Goal: Obtain resource: Download file/media

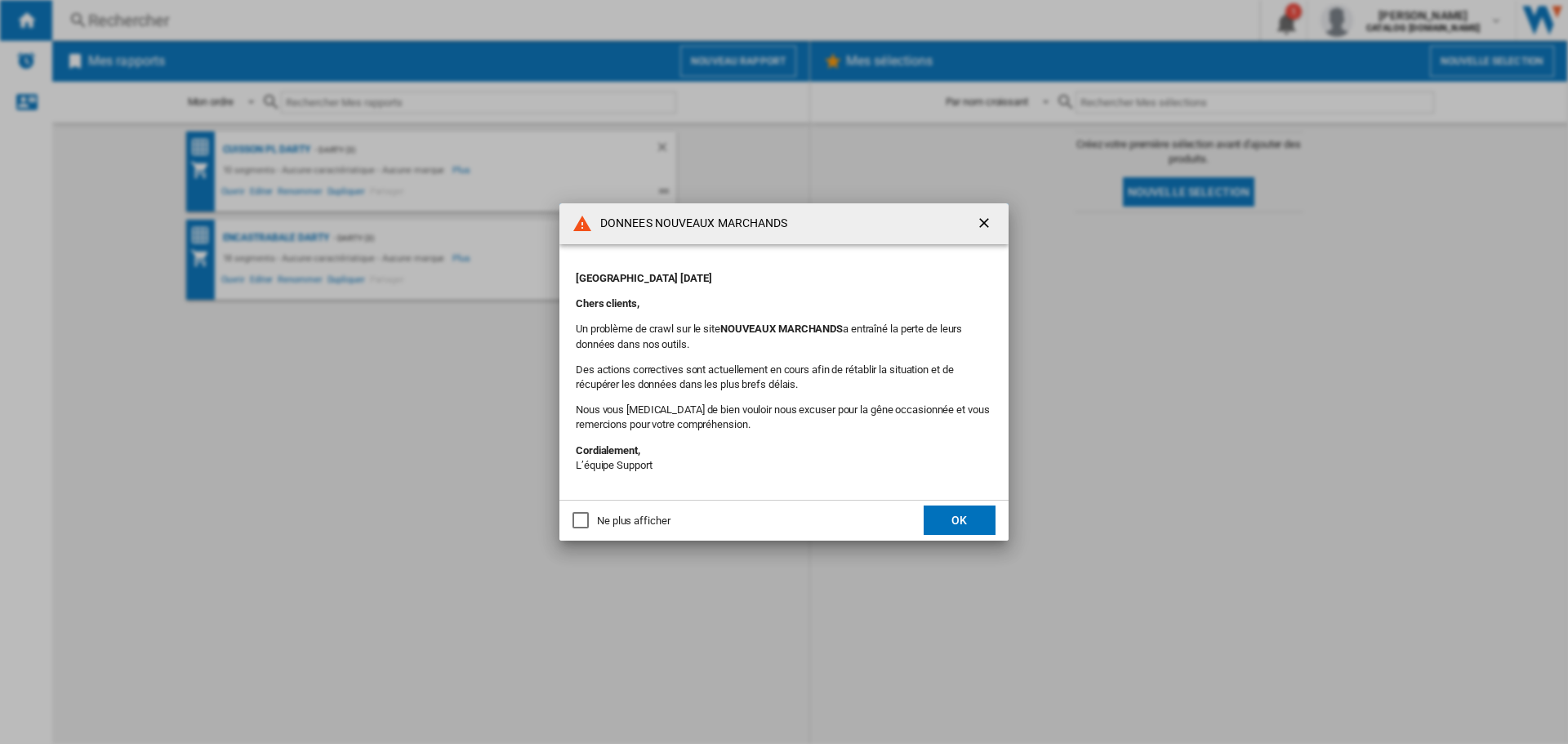
click at [985, 224] on ng-md-icon "getI18NText('BUTTONS.CLOSE_DIALOG')" at bounding box center [986, 224] width 19 height 19
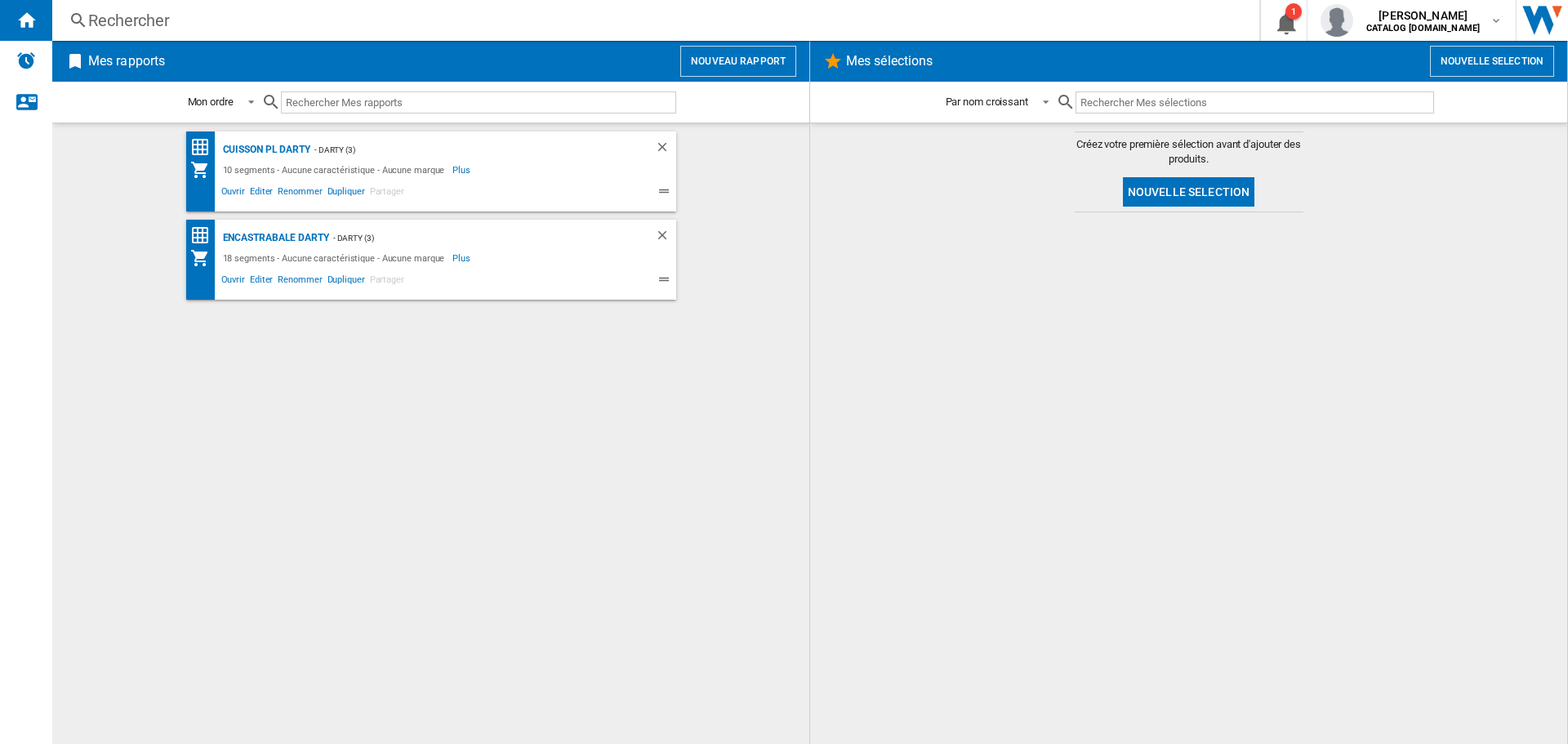
click at [730, 59] on button "Nouveau rapport" at bounding box center [738, 61] width 116 height 31
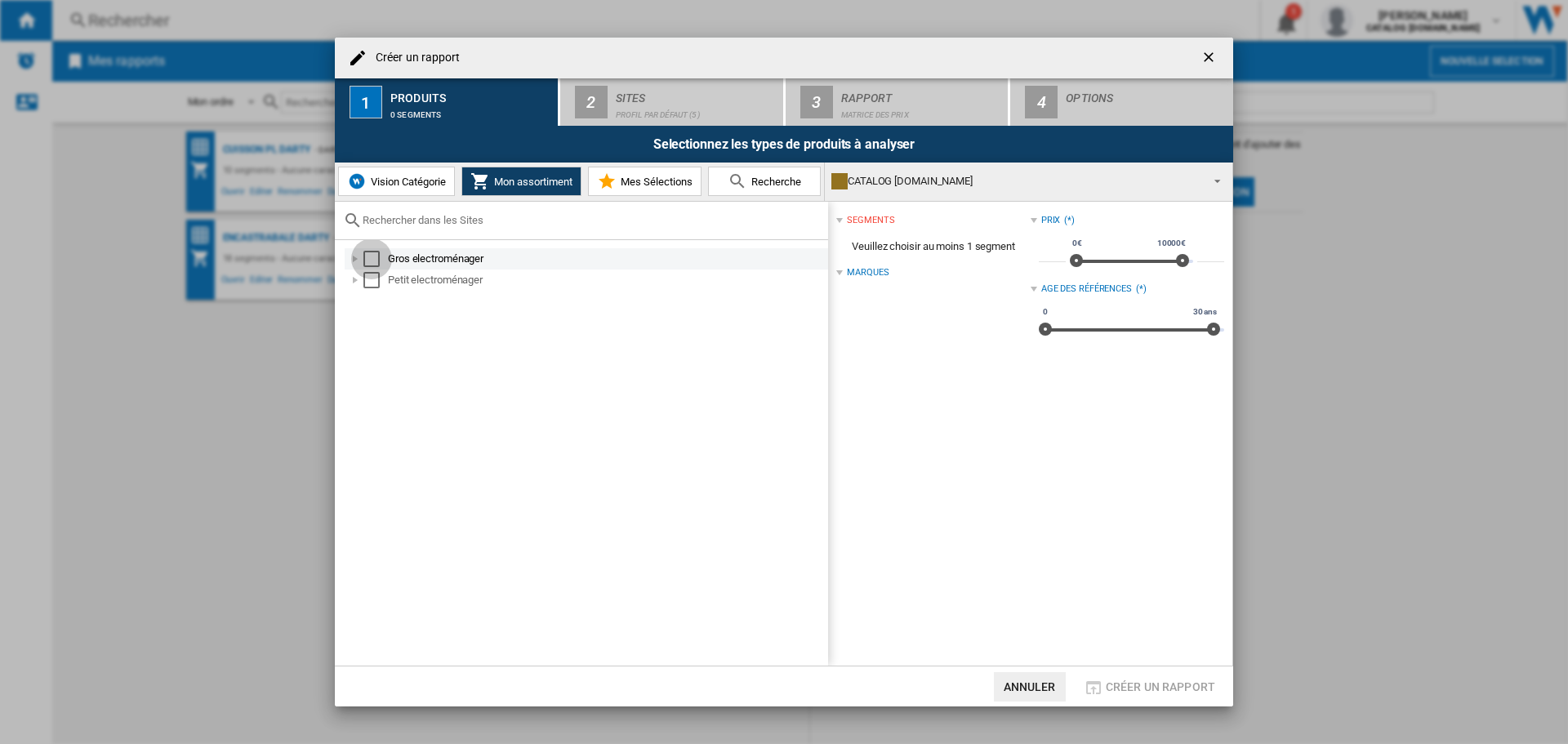
click at [370, 263] on div "Select" at bounding box center [372, 258] width 16 height 16
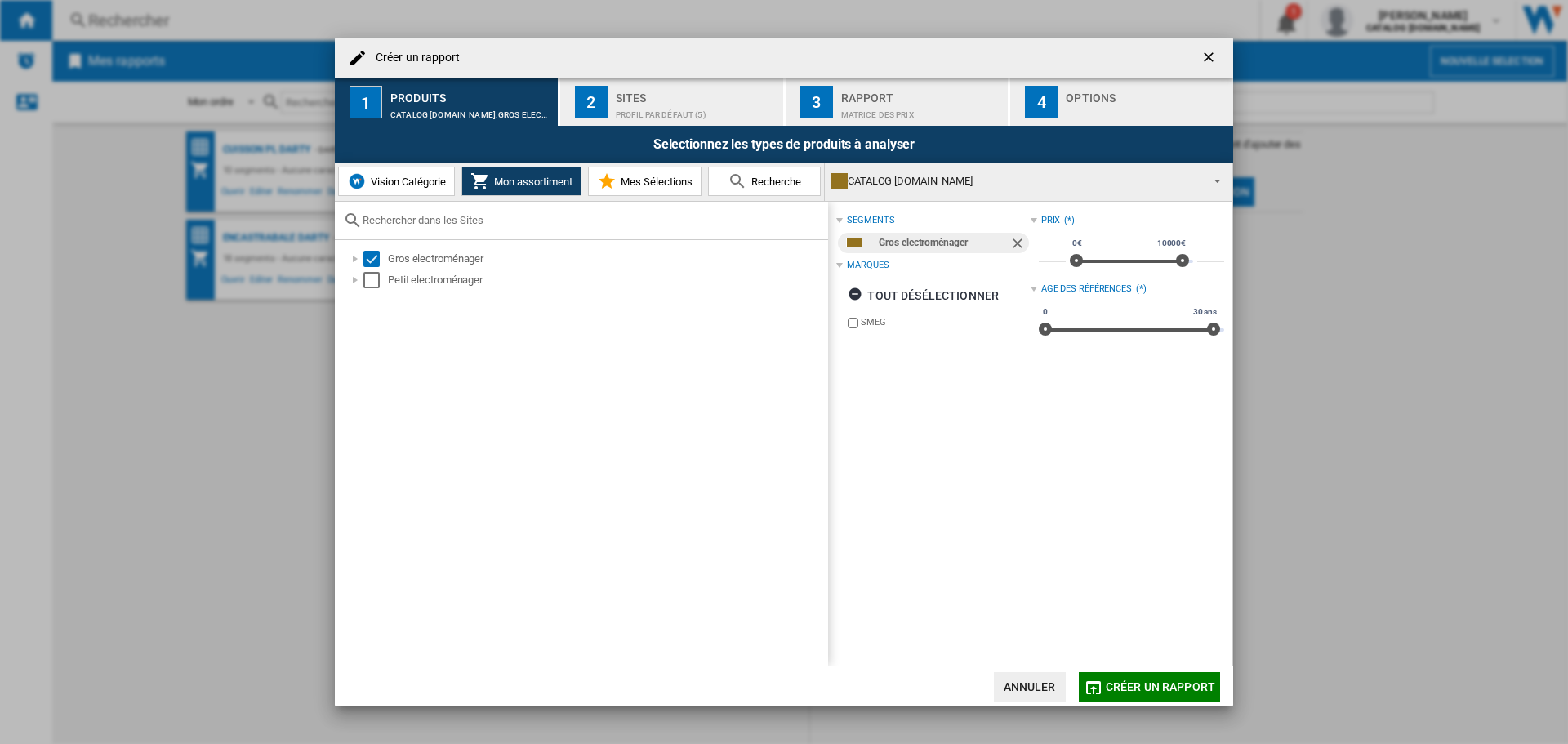
click at [673, 94] on div "Sites" at bounding box center [697, 94] width 161 height 17
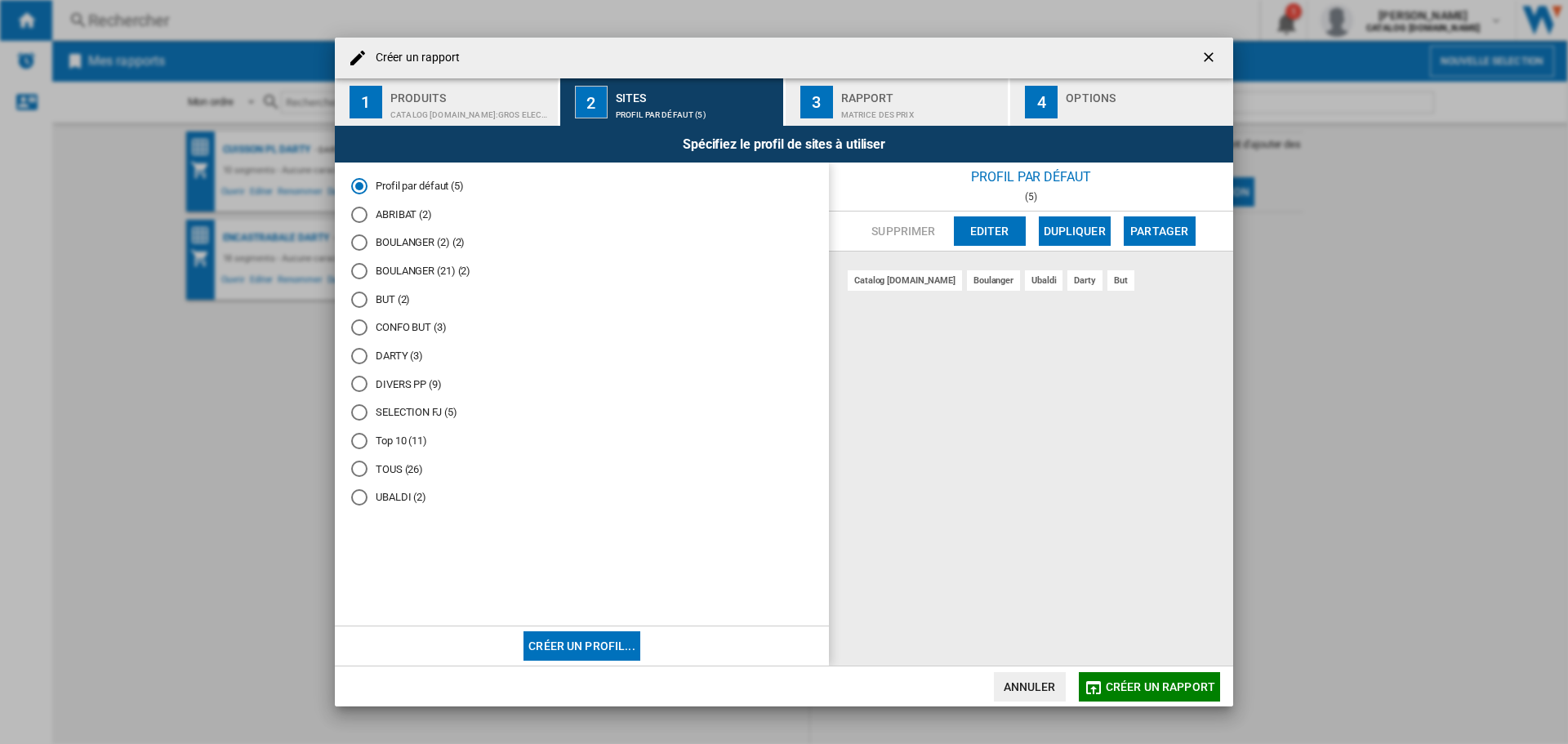
click at [423, 242] on md-radio-button "BOULANGER (2) (2)" at bounding box center [582, 243] width 462 height 16
click at [936, 105] on div "Matrice des prix" at bounding box center [922, 111] width 161 height 17
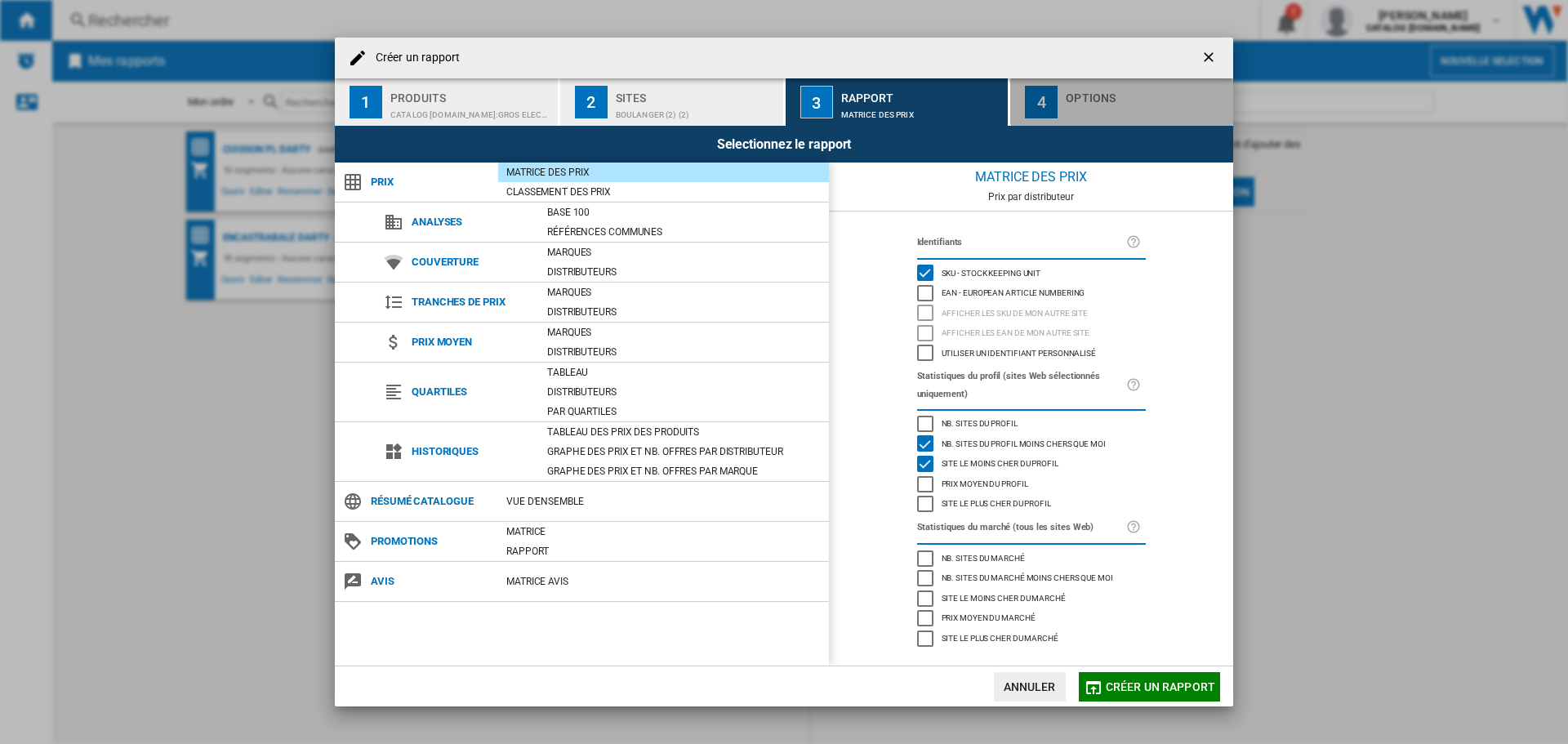
click at [1100, 107] on div "button" at bounding box center [1146, 111] width 161 height 17
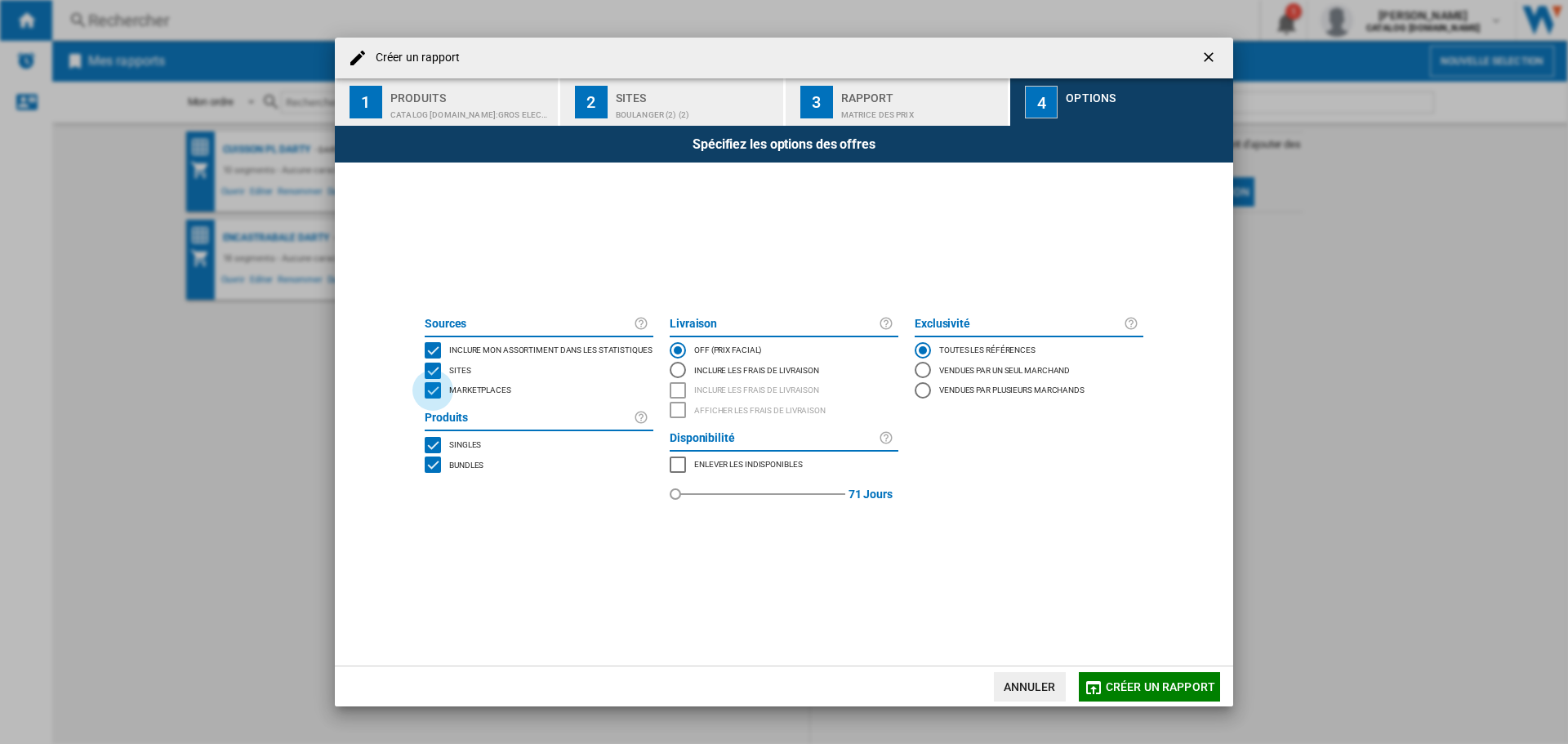
click at [437, 393] on div "MARKETPLACES" at bounding box center [433, 390] width 16 height 16
click at [431, 467] on div "BUNDLES" at bounding box center [433, 464] width 16 height 16
click at [1117, 687] on span "Créer un rapport" at bounding box center [1160, 686] width 110 height 13
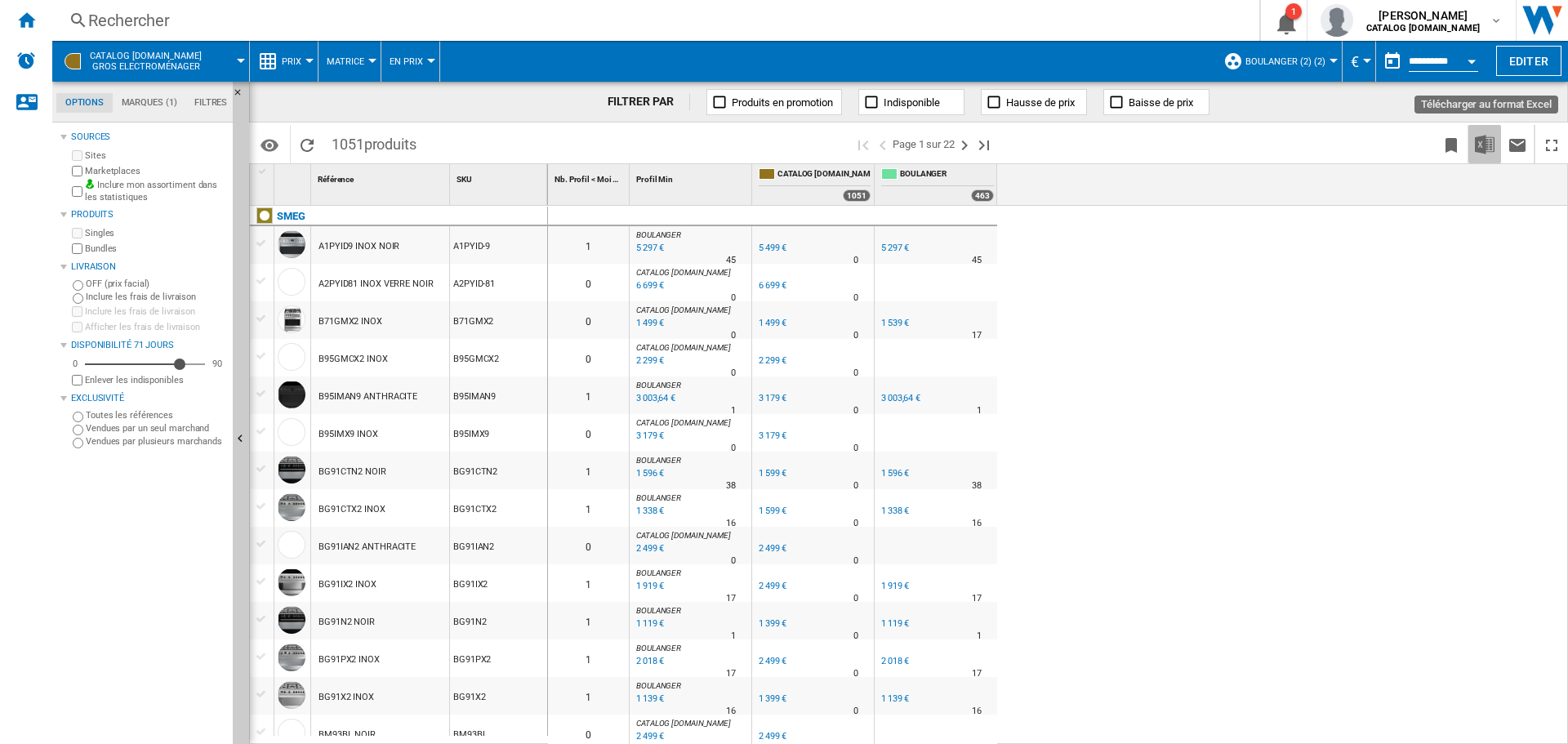
click at [1478, 150] on img "Télécharger au format Excel" at bounding box center [1485, 145] width 19 height 19
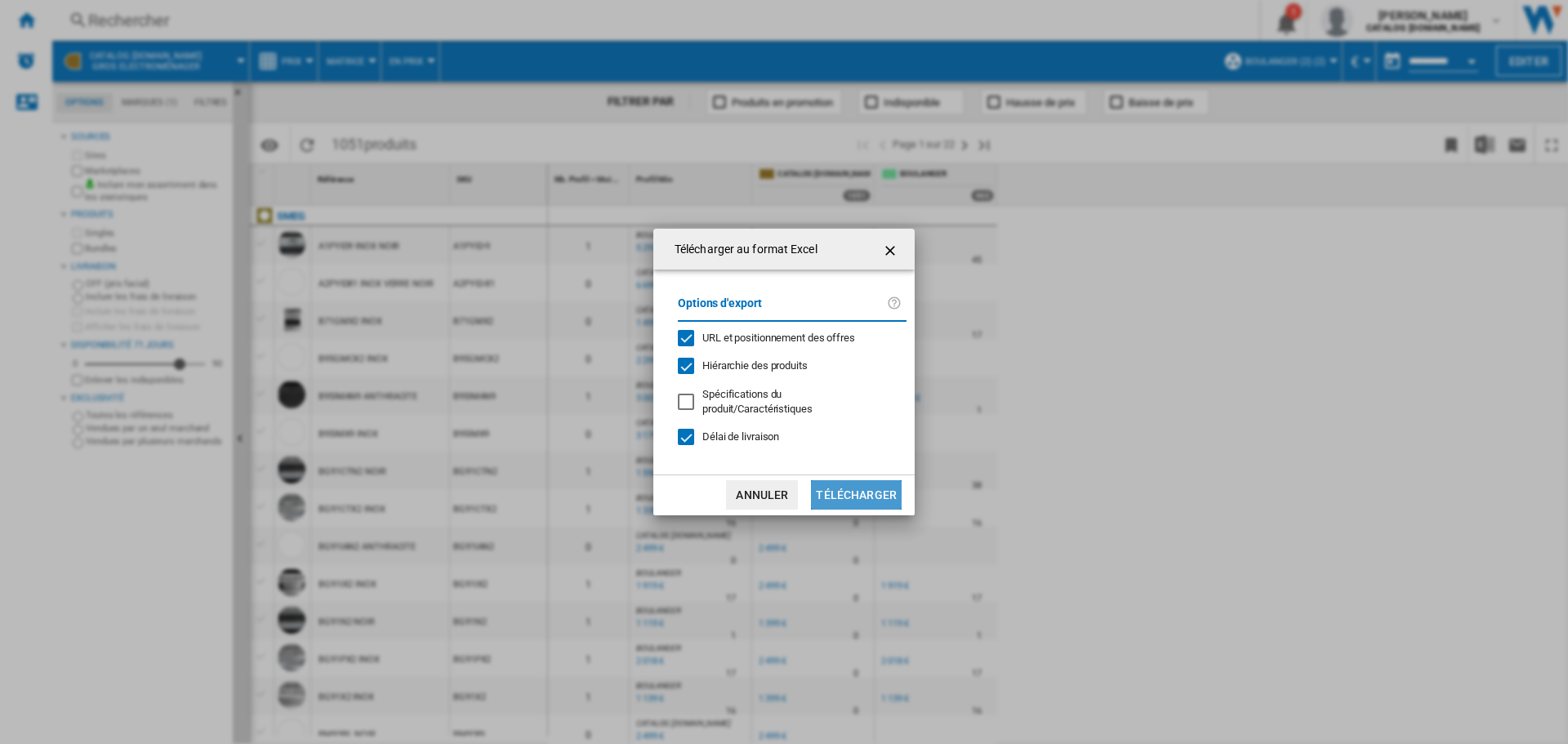
click at [863, 490] on button "Télécharger" at bounding box center [856, 495] width 90 height 29
